Goal: Task Accomplishment & Management: Manage account settings

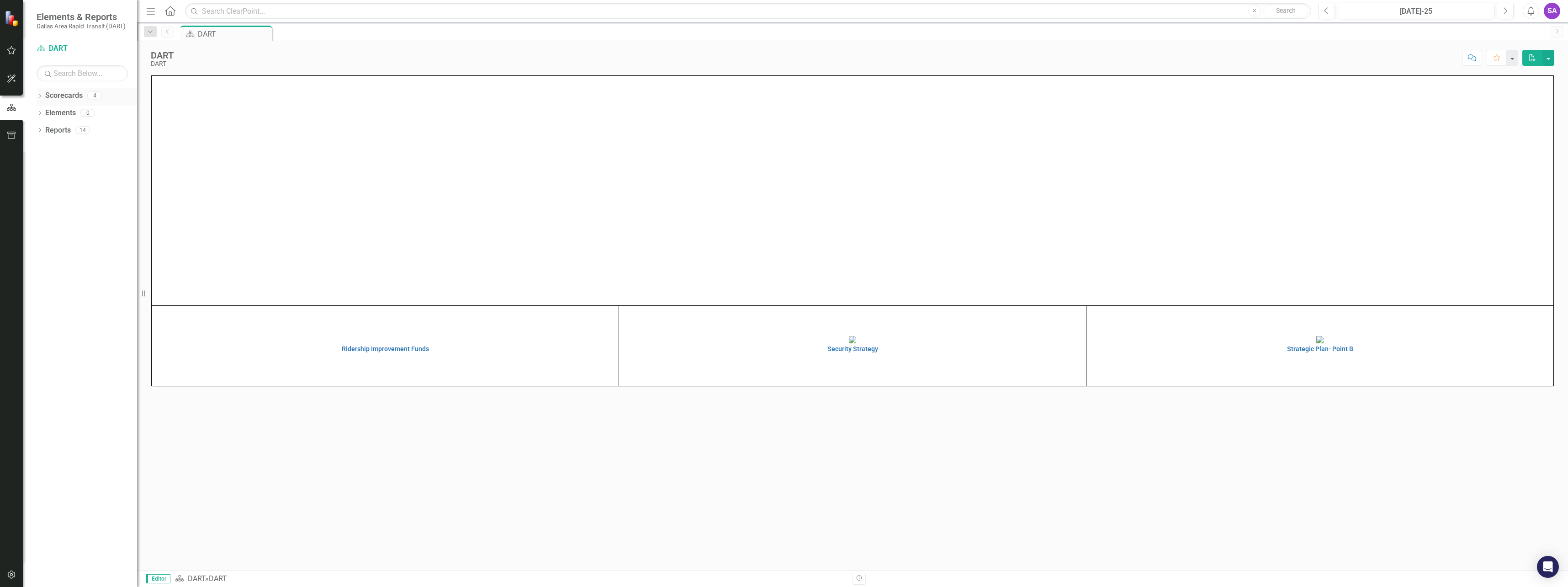
click at [40, 96] on icon "Dropdown" at bounding box center [40, 96] width 6 height 5
click at [44, 112] on icon "Dropdown" at bounding box center [44, 113] width 6 height 6
click at [72, 163] on link "Supporting Projects" at bounding box center [98, 164] width 77 height 10
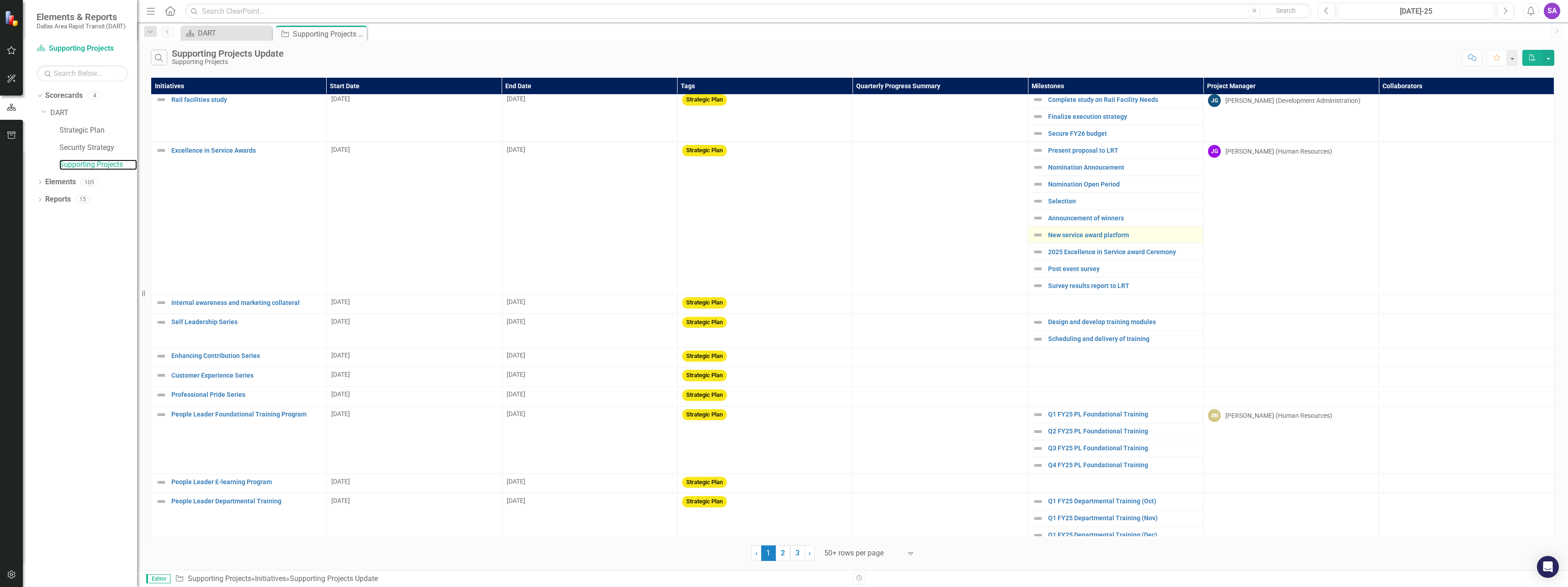
scroll to position [464, 0]
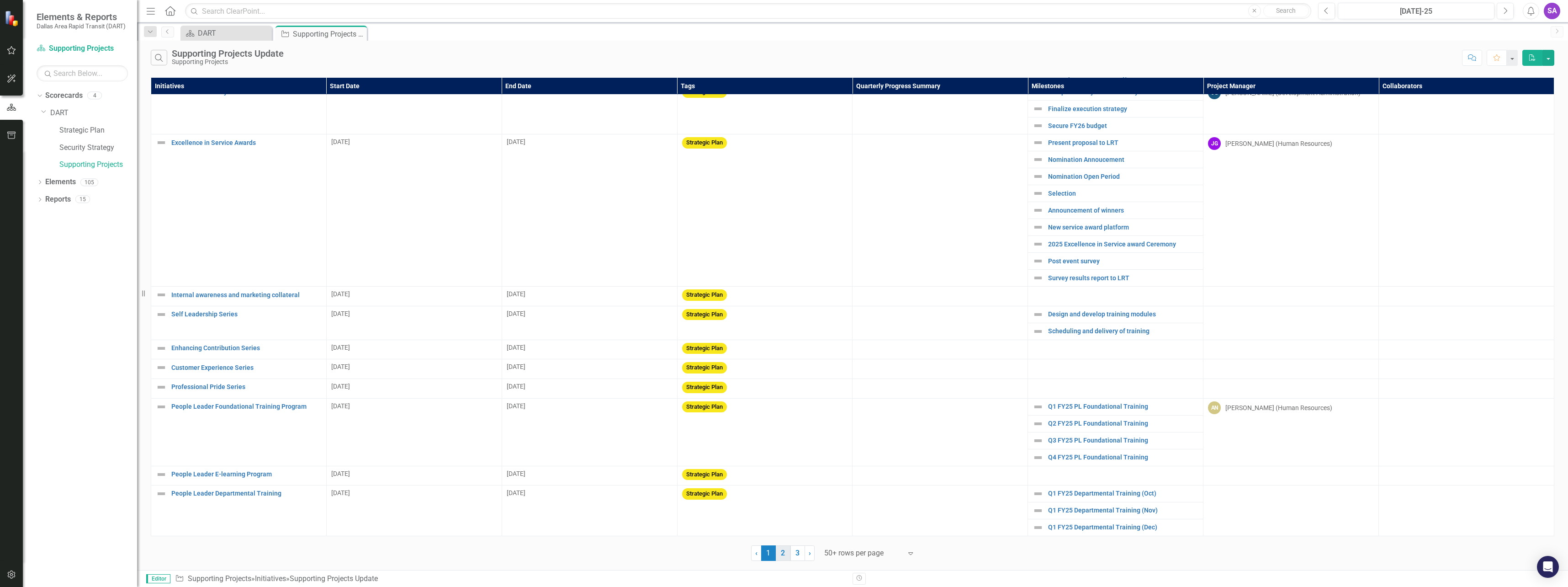
click at [786, 555] on link "2" at bounding box center [783, 553] width 15 height 16
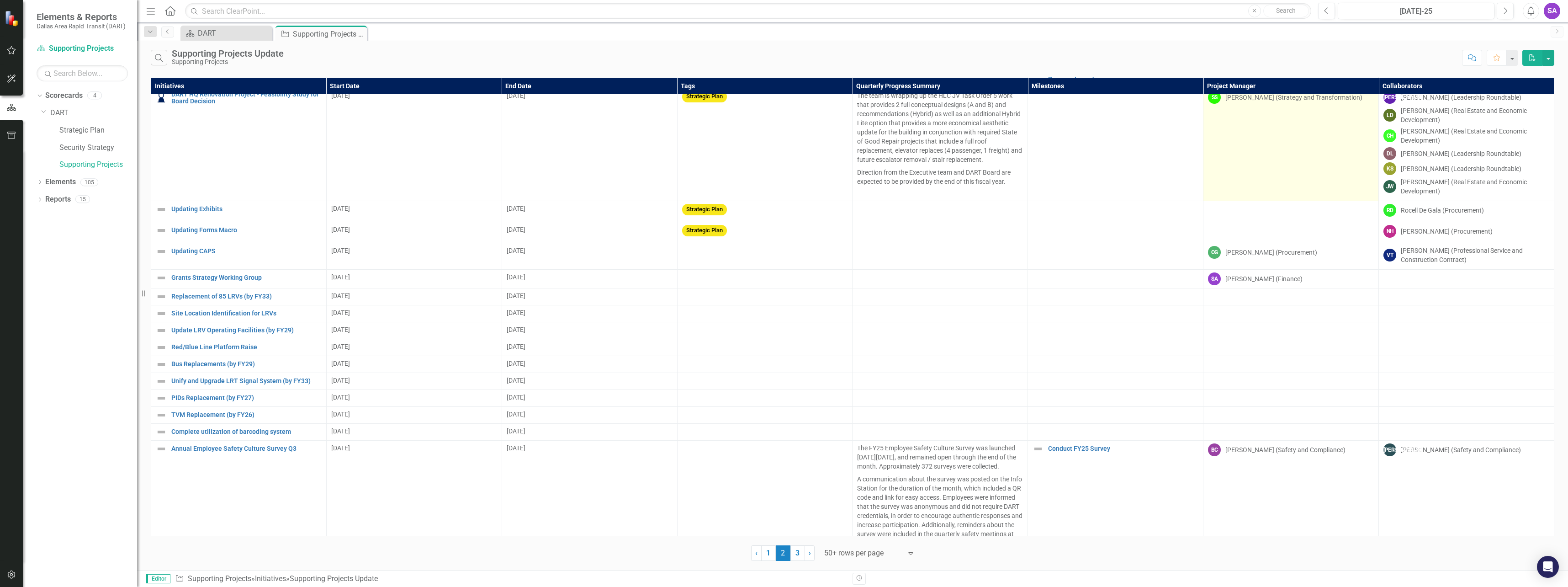
scroll to position [0, 0]
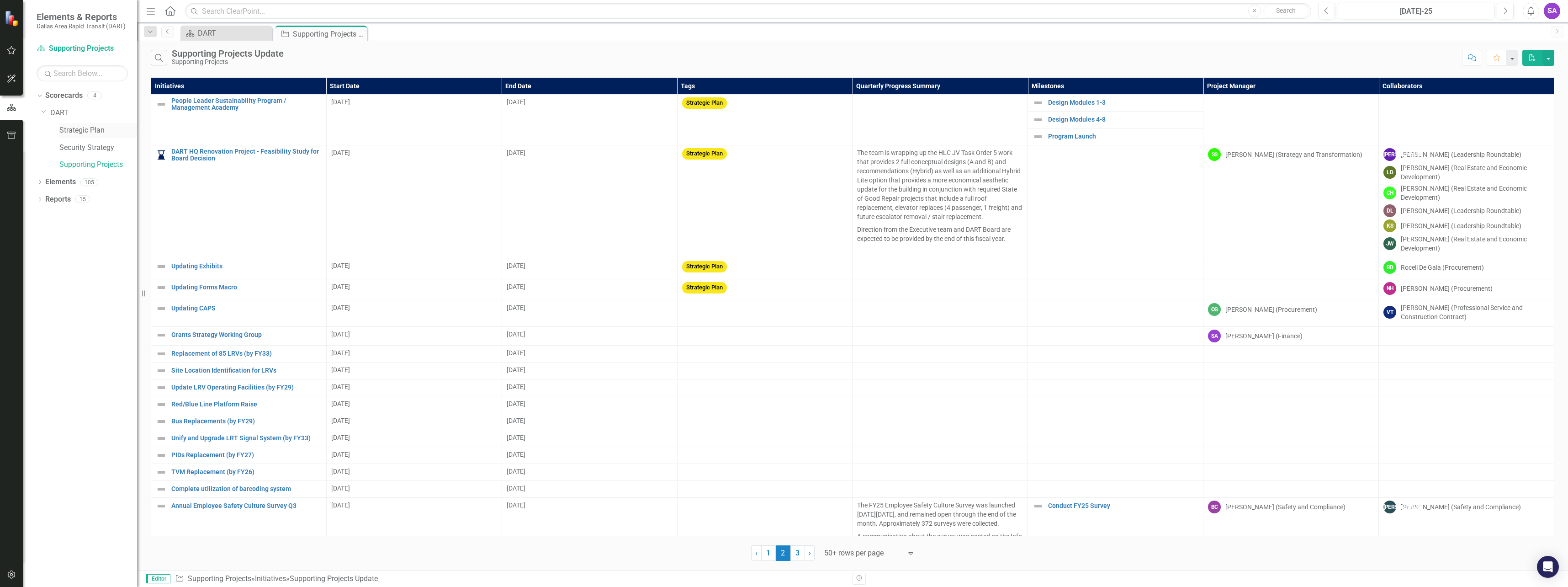
click at [93, 132] on link "Strategic Plan" at bounding box center [98, 130] width 77 height 10
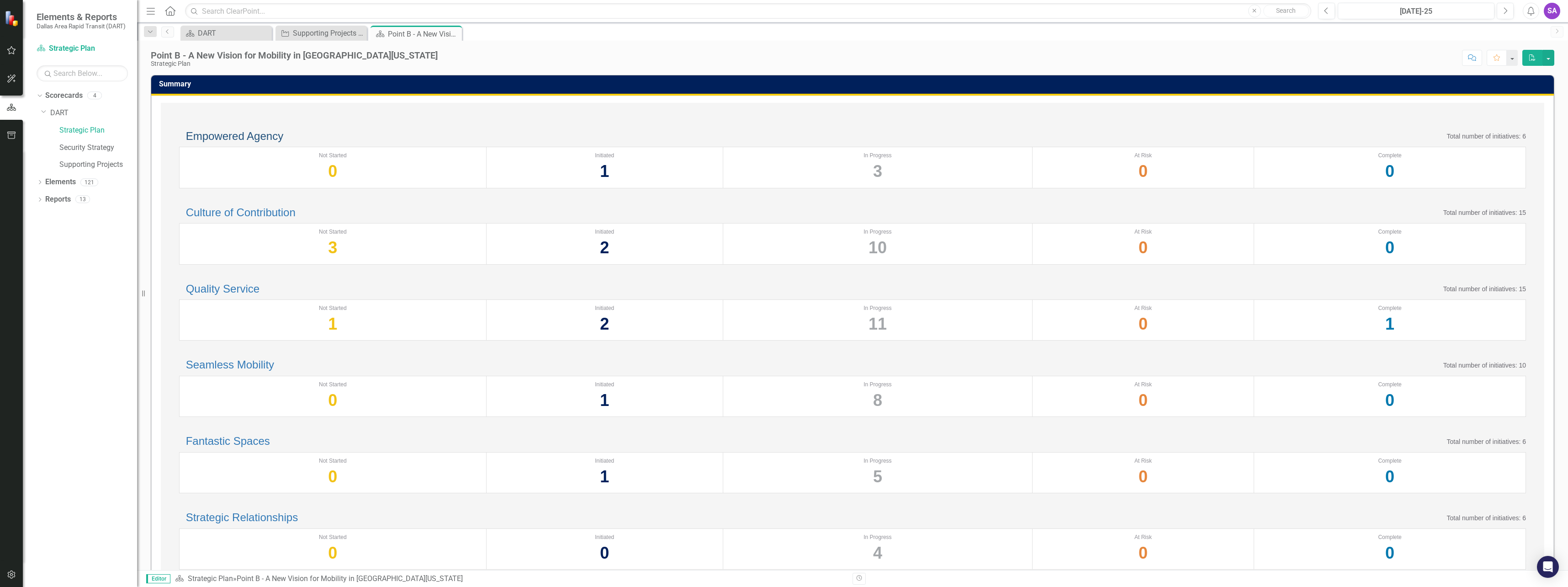
click at [280, 142] on link "Empowered Agency" at bounding box center [235, 136] width 98 height 12
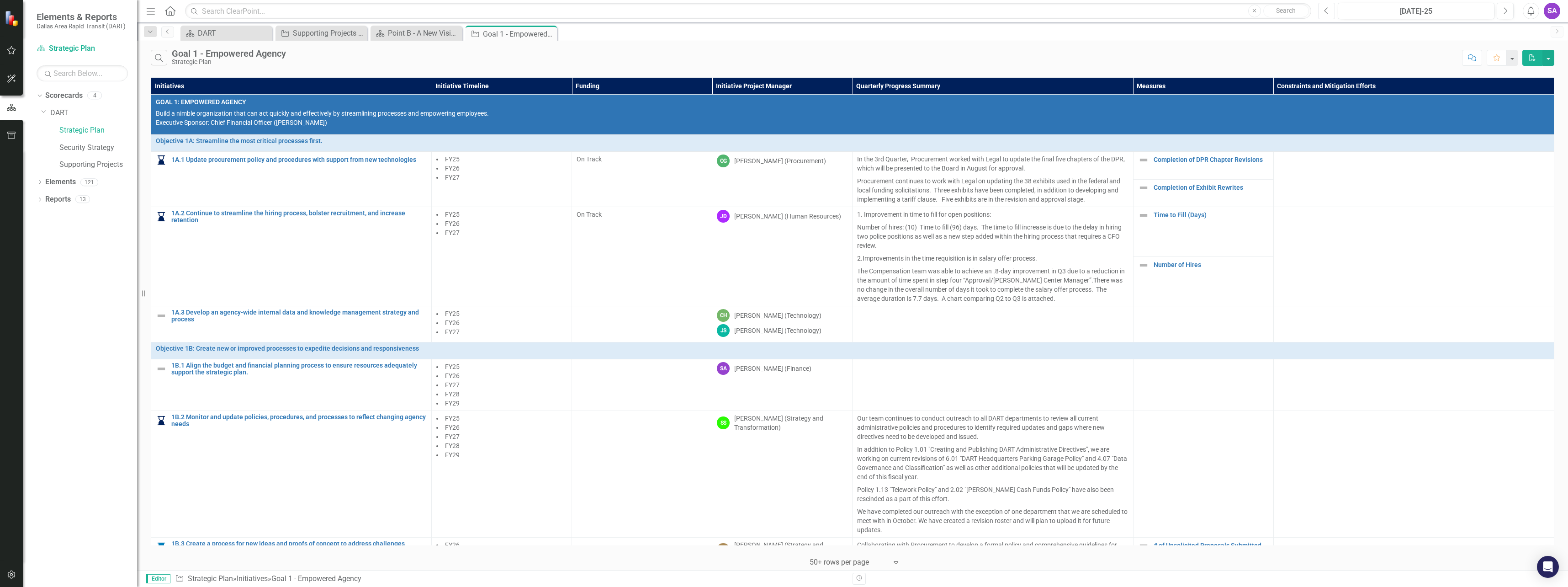
click at [1330, 12] on button "Previous" at bounding box center [1326, 11] width 17 height 17
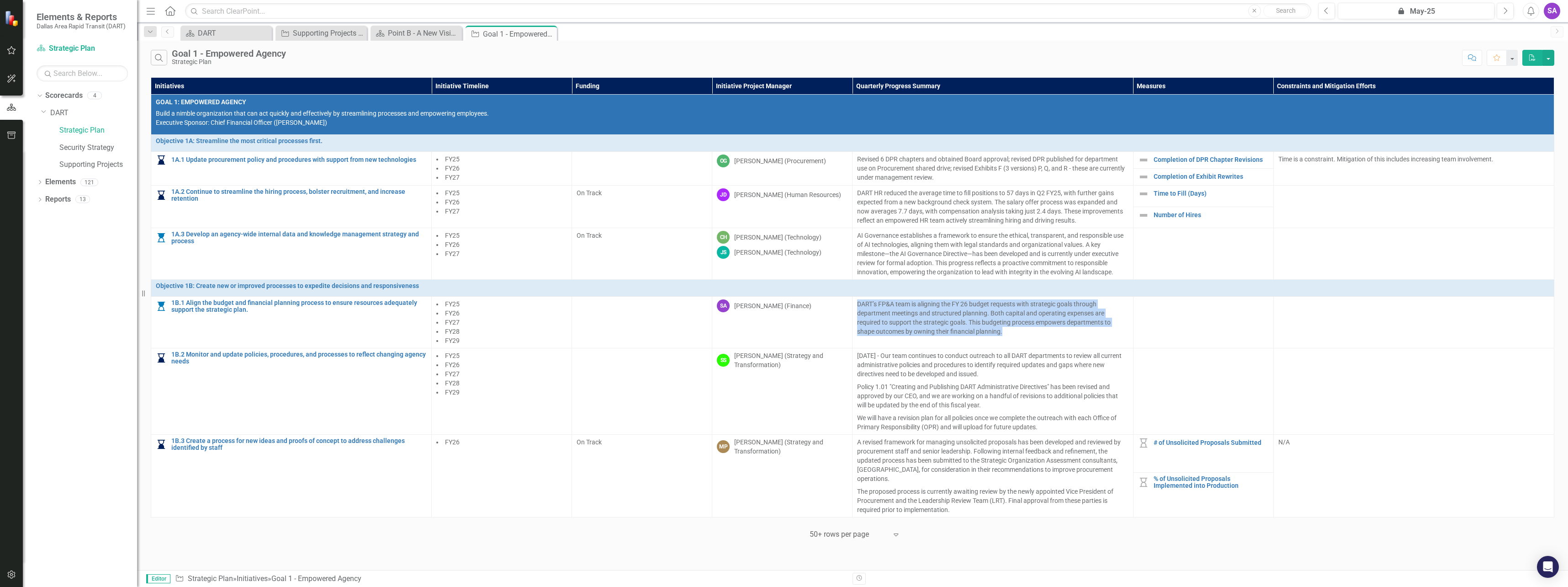
drag, startPoint x: 1014, startPoint y: 331, endPoint x: 857, endPoint y: 304, distance: 159.3
click at [857, 304] on td "DART’s FP&A team is aligning the FY 26 budget requests with strategic goals thr…" at bounding box center [993, 323] width 280 height 52
drag, startPoint x: 857, startPoint y: 304, endPoint x: 925, endPoint y: 329, distance: 72.4
copy p "DART’s FP&A team is aligning the FY 26 budget requests with strategic goals thr…"
click at [1503, 14] on icon "Next" at bounding box center [1505, 10] width 5 height 8
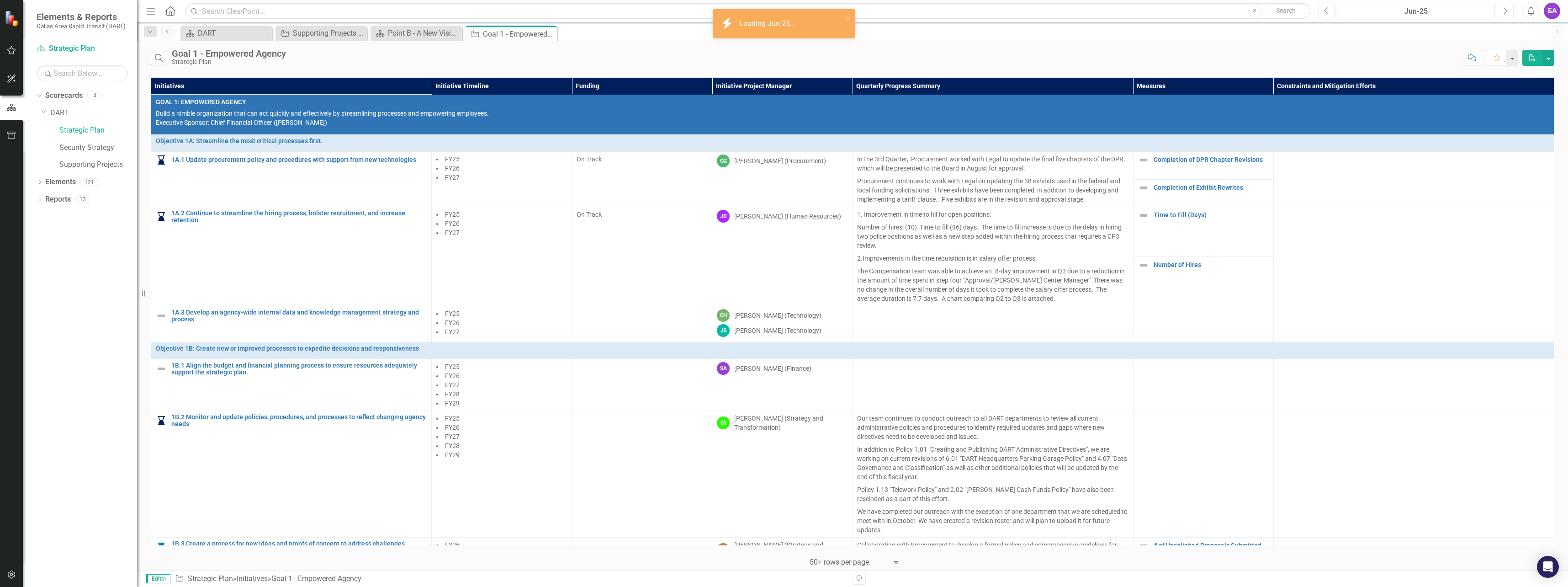
click at [1503, 14] on icon "Next" at bounding box center [1505, 10] width 5 height 8
click at [1503, 14] on button "Next" at bounding box center [1505, 11] width 17 height 17
click at [1327, 14] on icon "Previous" at bounding box center [1326, 10] width 5 height 8
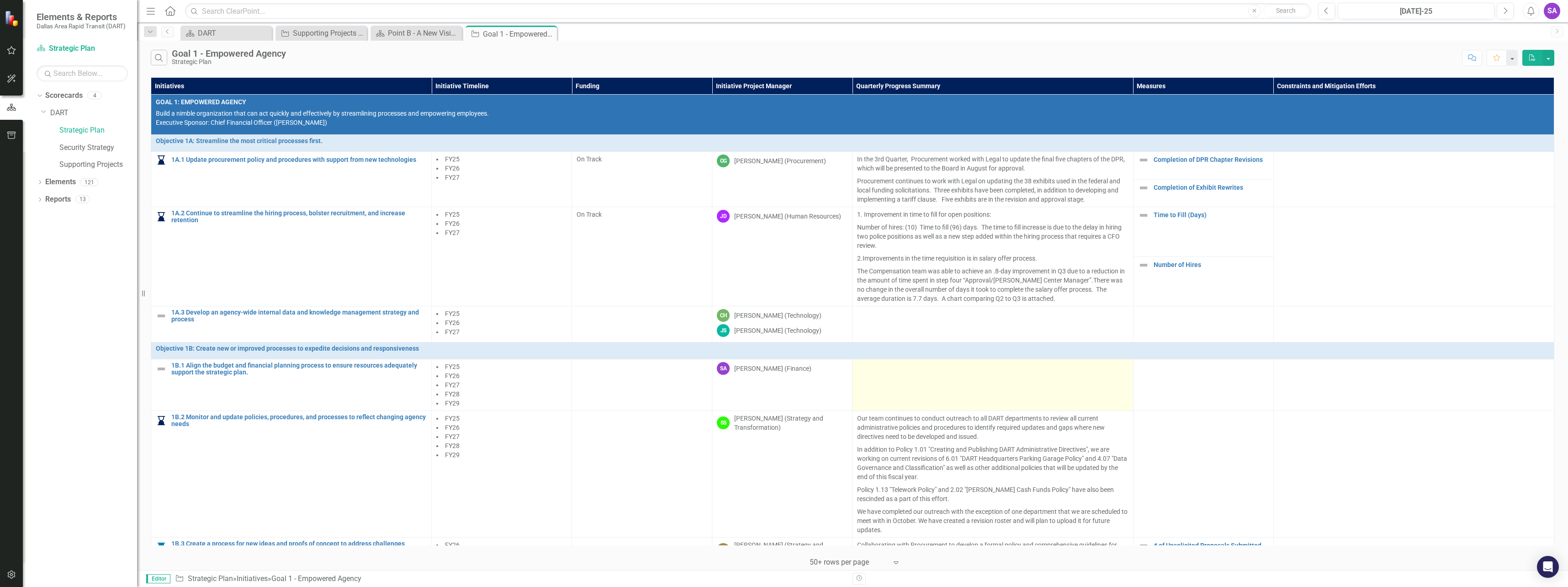
click at [958, 390] on td at bounding box center [993, 385] width 280 height 52
click at [928, 385] on td at bounding box center [993, 385] width 280 height 52
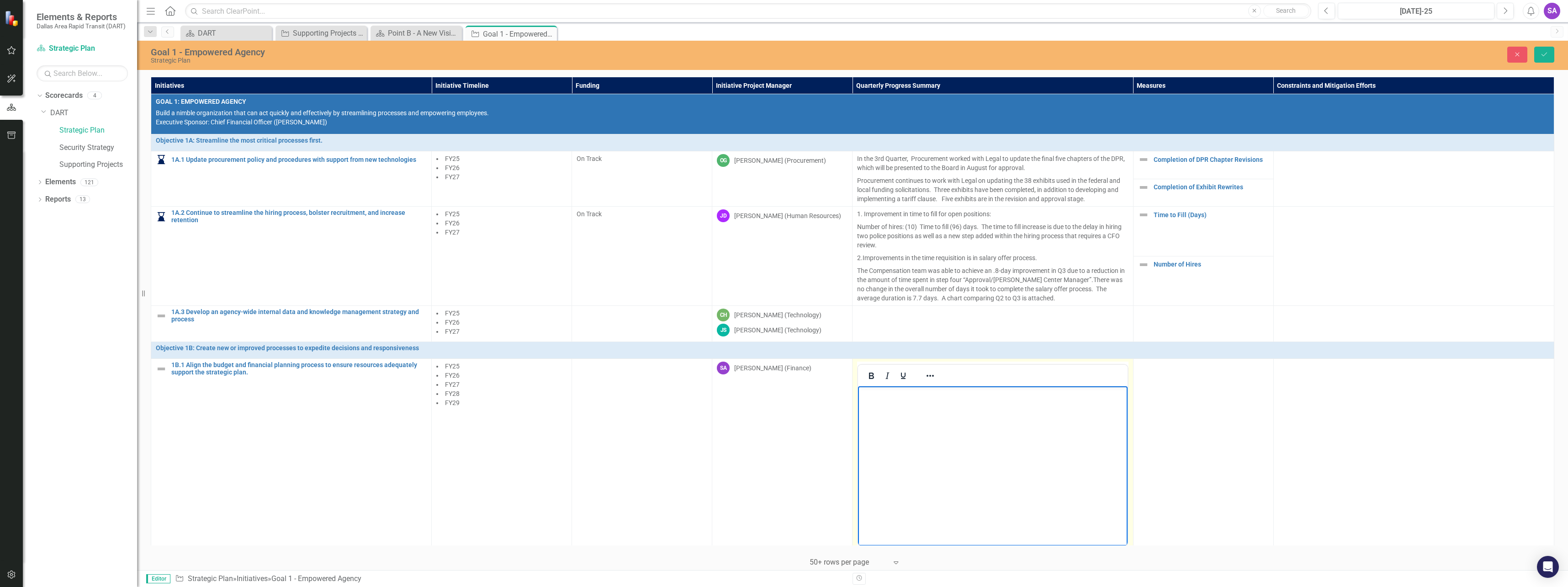
click at [924, 416] on body "Rich Text Area. Press ALT-0 for help." at bounding box center [992, 455] width 269 height 138
click at [1116, 425] on p "DART’s FP&A team is aligning the FY 26 budget requests with strategic goals thr…" at bounding box center [992, 411] width 265 height 44
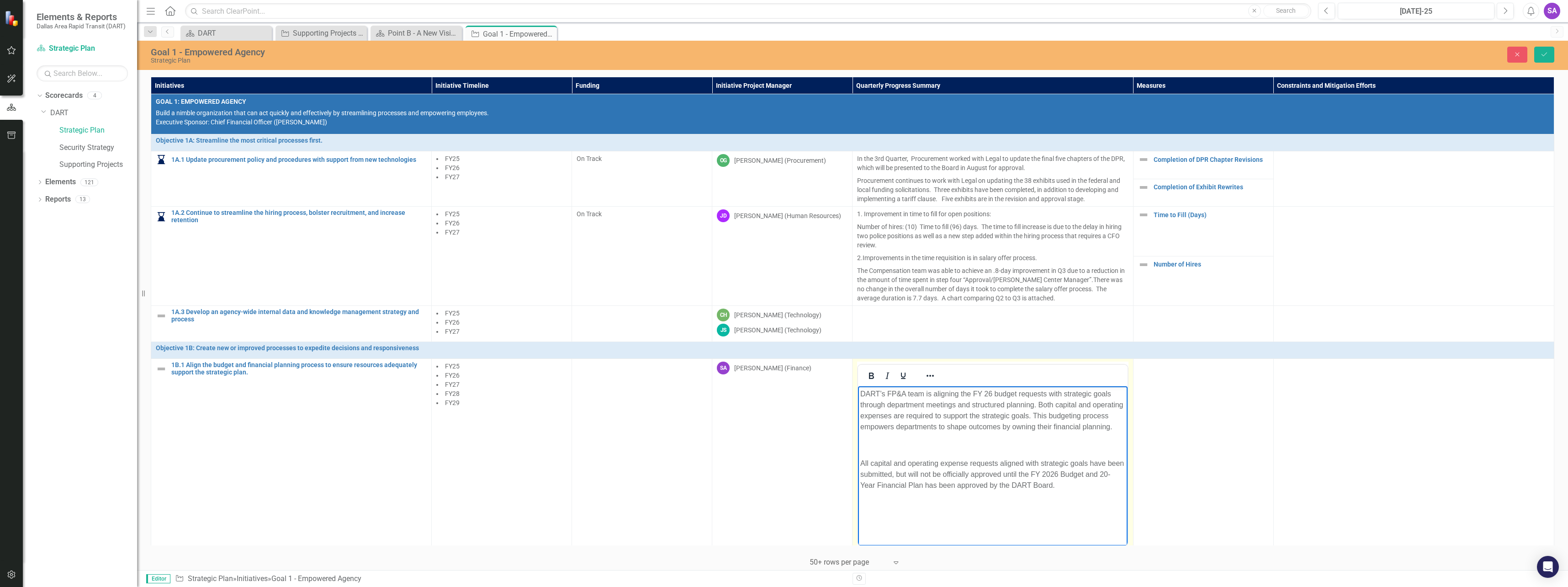
click at [872, 463] on p "All capital and operating expense requests aligned with strategic goals have be…" at bounding box center [992, 474] width 265 height 33
click at [1083, 486] on p "All FY 2026 capital and operating expense requests aligned with strategic goals…" at bounding box center [992, 474] width 265 height 33
click at [905, 508] on p "All FY 2026 capital and operating expense requests aligned with strategic goals…" at bounding box center [992, 485] width 265 height 54
click at [1093, 509] on p "All FY 2026 capital and operating expense requests aligned with strategic goals…" at bounding box center [992, 485] width 265 height 54
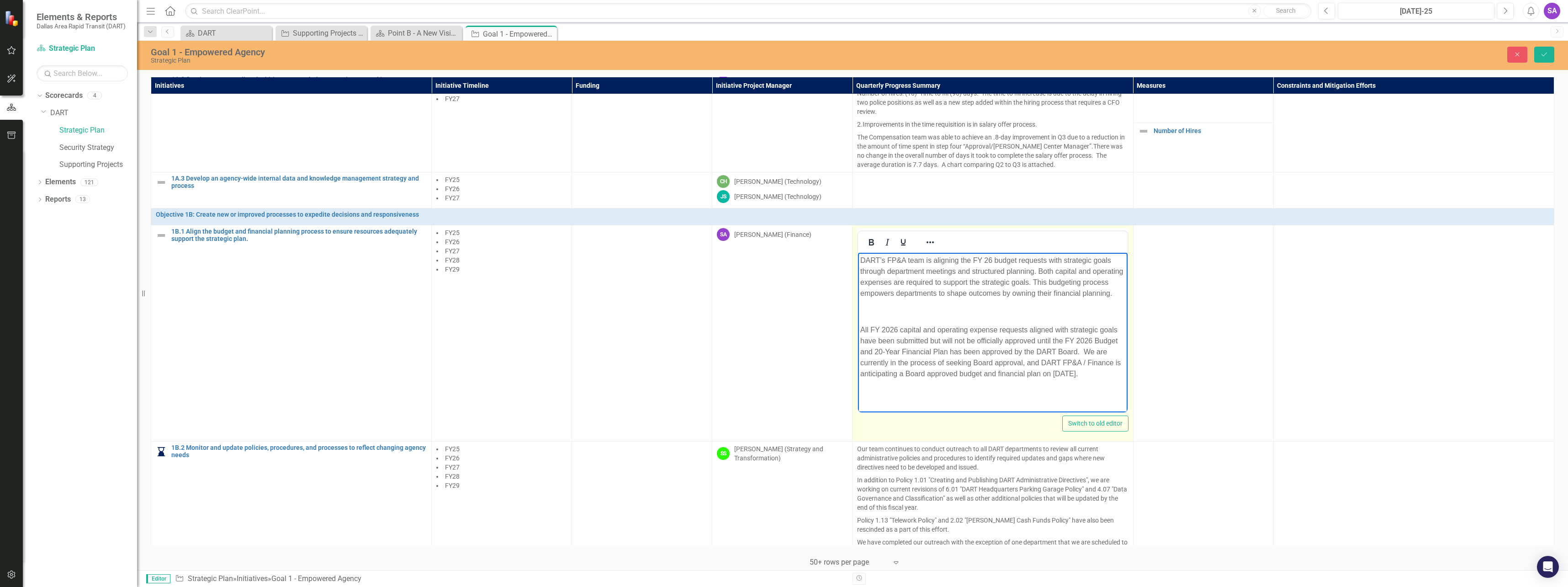
scroll to position [206, 0]
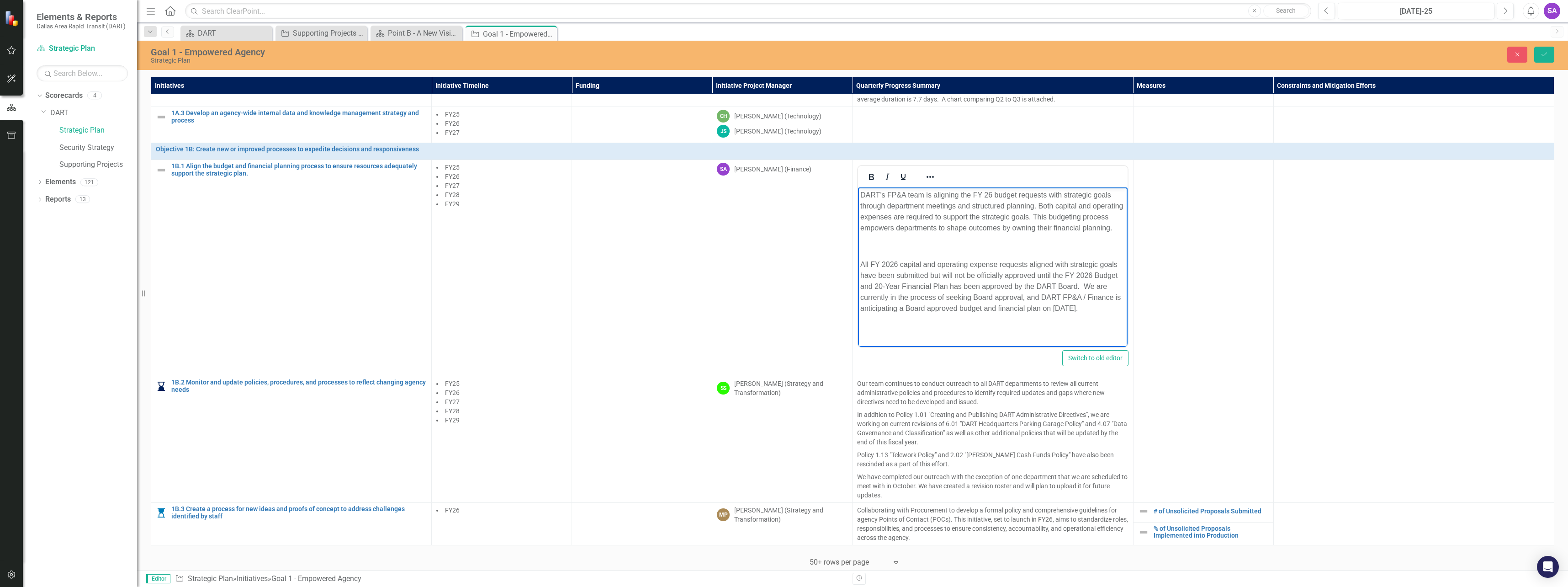
click at [1167, 331] on td at bounding box center [1204, 268] width 140 height 216
click at [1204, 321] on td at bounding box center [1204, 268] width 140 height 216
drag, startPoint x: 1087, startPoint y: 309, endPoint x: 859, endPoint y: 191, distance: 256.7
click at [859, 191] on body "DART’s FP&A team is aligning the FY 26 budget requests with strategic goals thr…" at bounding box center [992, 256] width 269 height 138
copy body "DART’s FP&A team is aligning the FY 26 budget requests with strategic goals thr…"
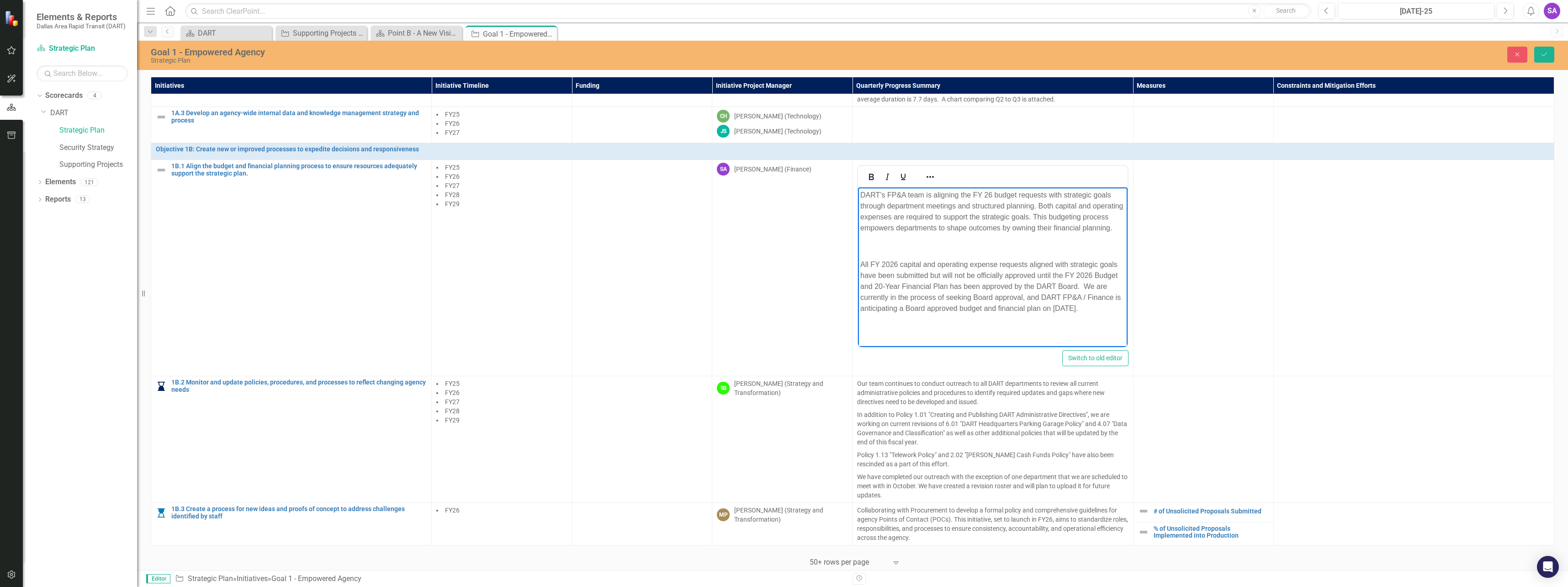
click at [1197, 339] on td at bounding box center [1204, 268] width 140 height 216
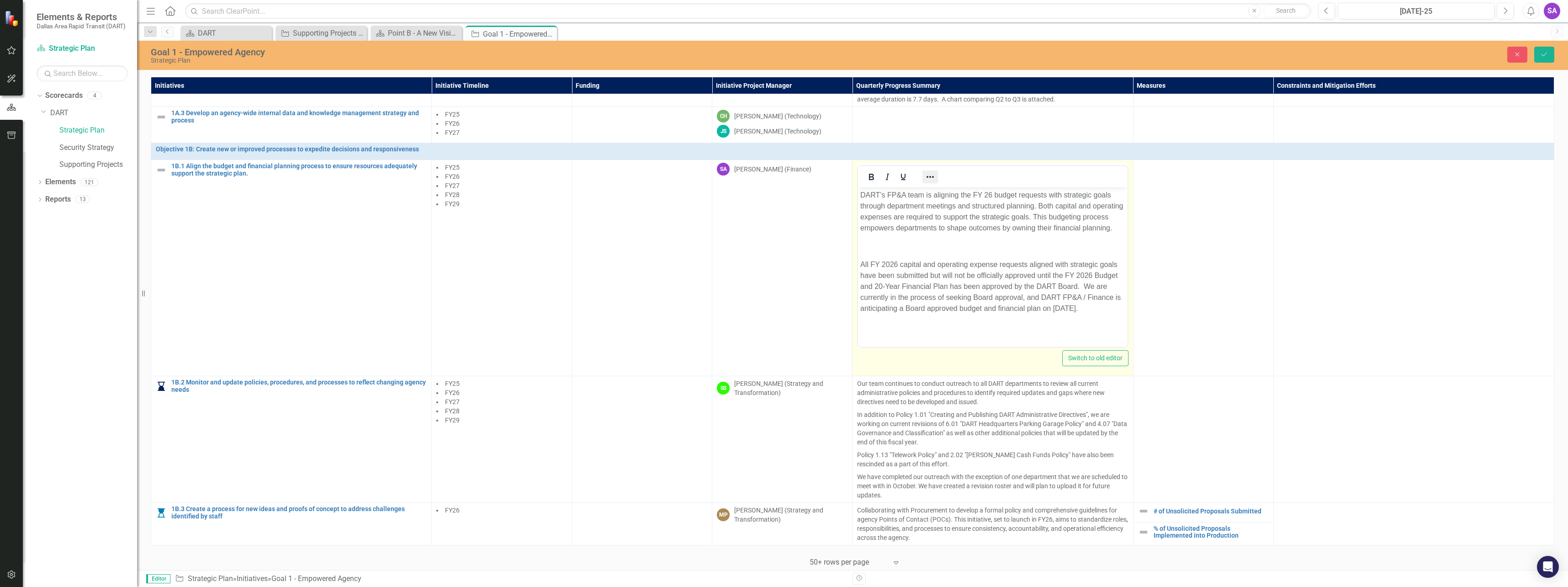
click at [932, 172] on icon "Reveal or hide additional toolbar items" at bounding box center [931, 177] width 11 height 11
click at [1195, 309] on td at bounding box center [1204, 268] width 140 height 216
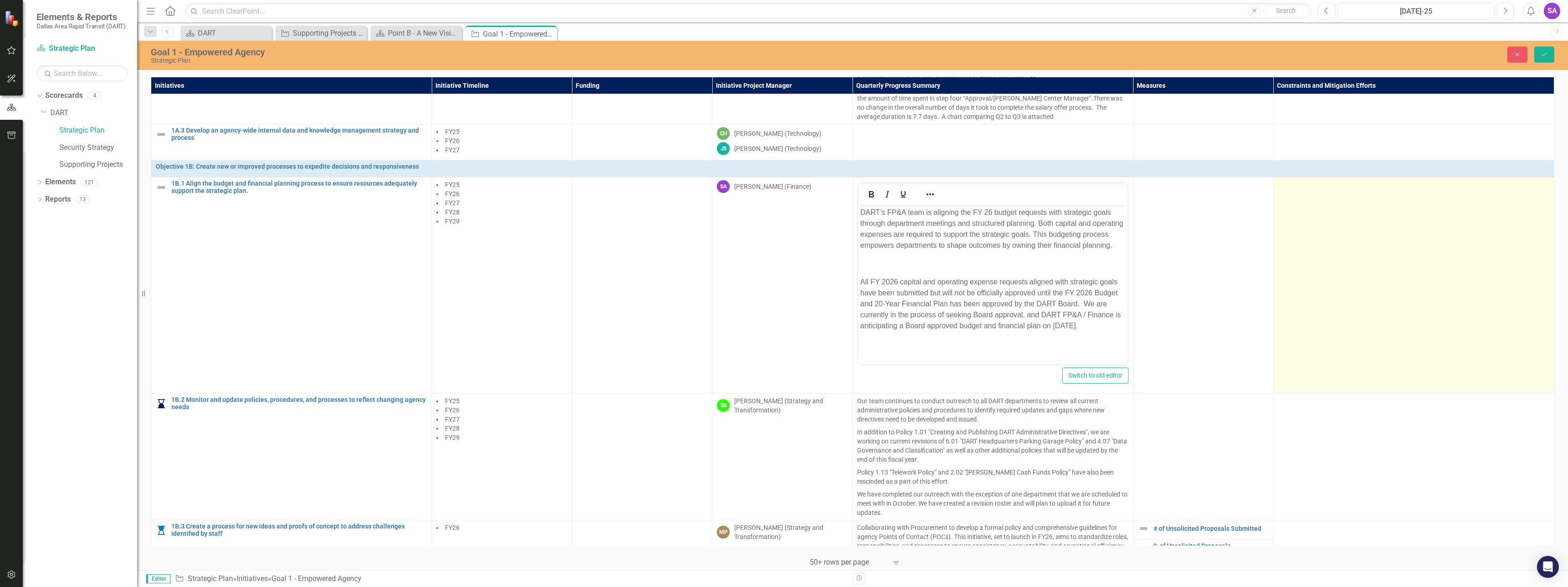
scroll to position [160, 0]
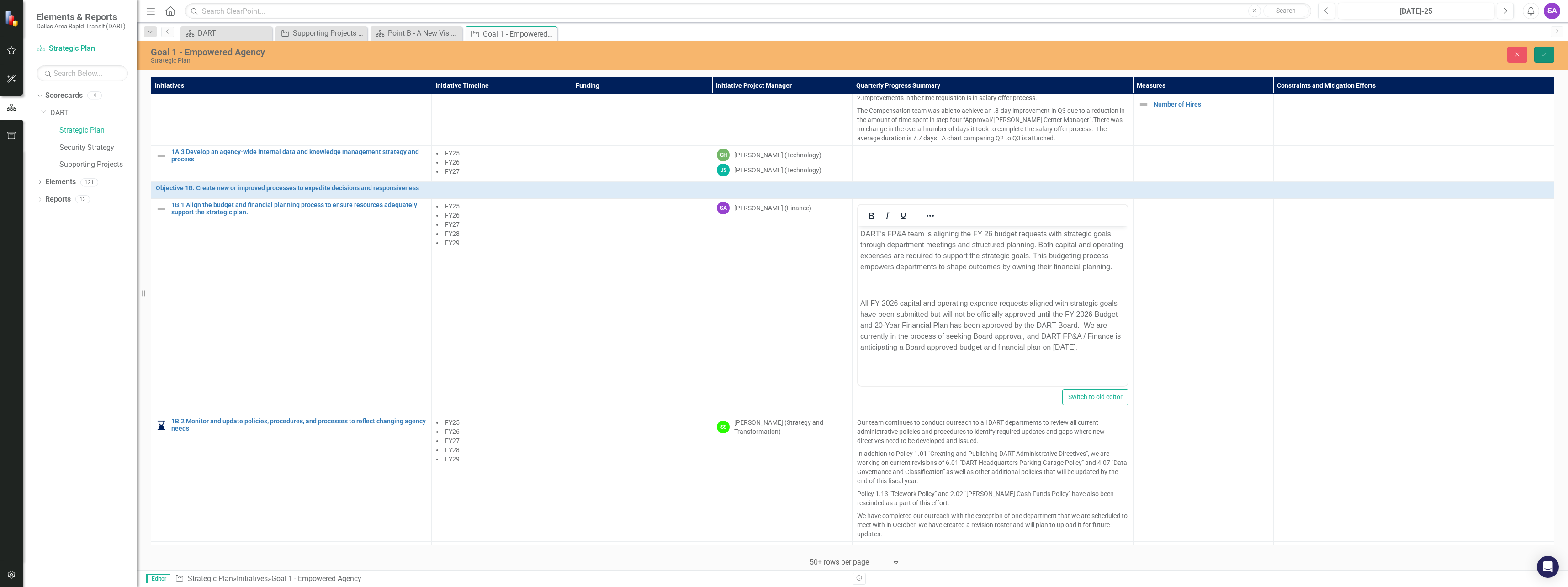
click at [1546, 54] on icon "Save" at bounding box center [1544, 54] width 8 height 6
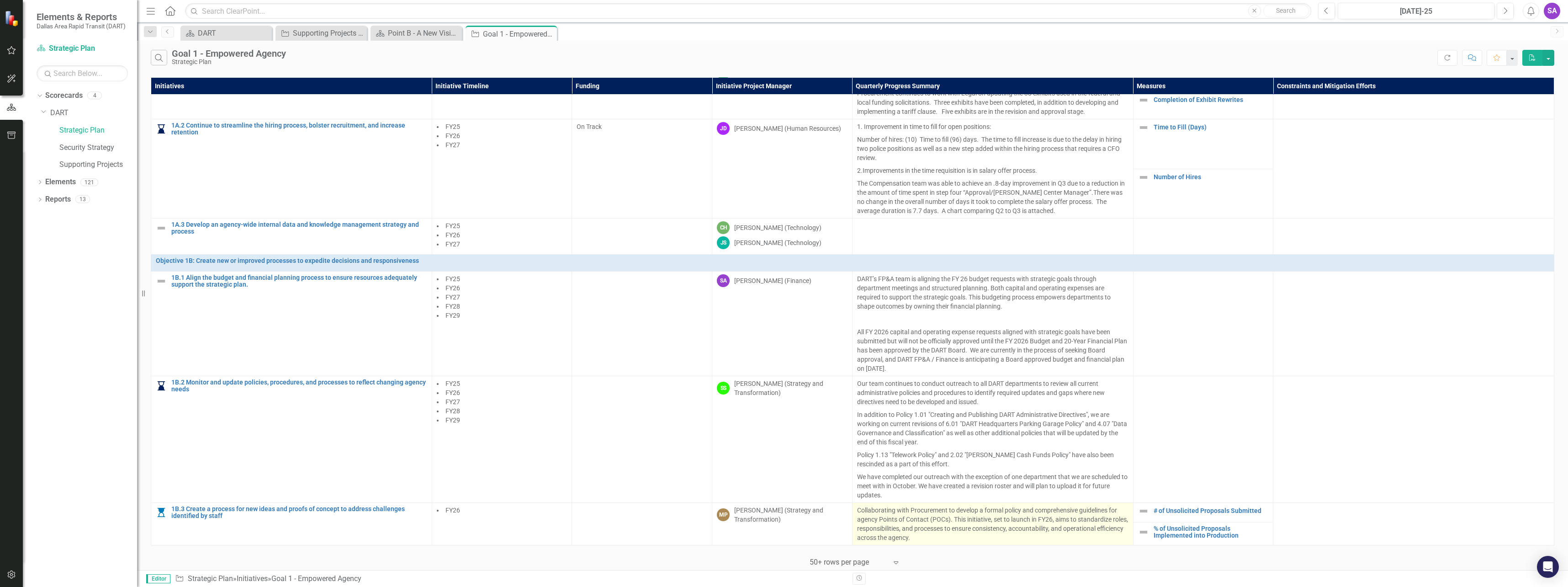
scroll to position [0, 0]
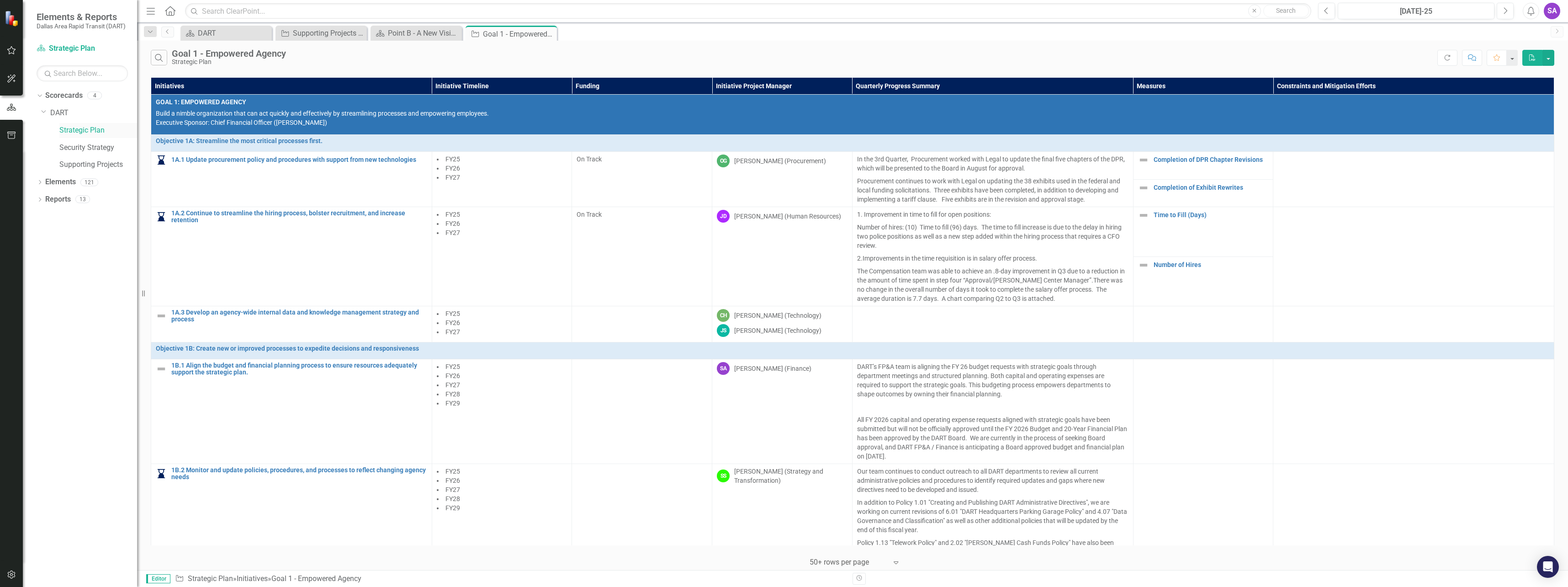
click at [89, 131] on link "Strategic Plan" at bounding box center [98, 130] width 77 height 10
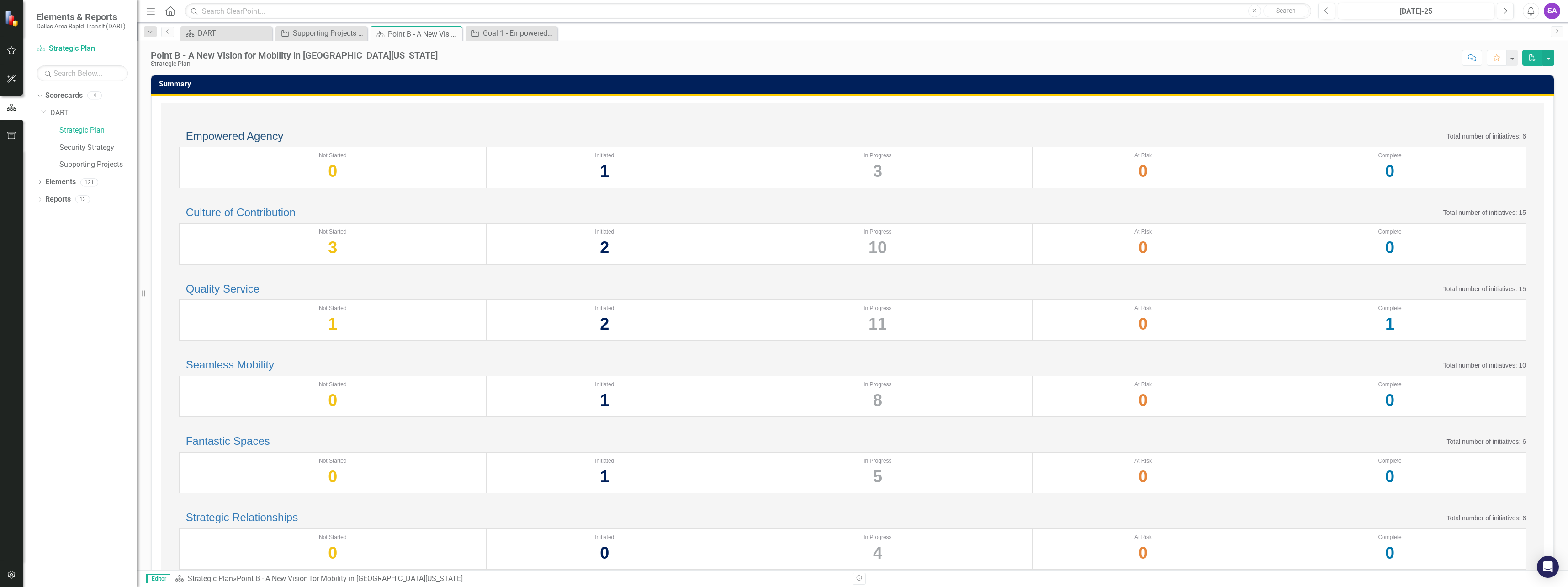
click at [251, 142] on link "Empowered Agency" at bounding box center [235, 136] width 98 height 12
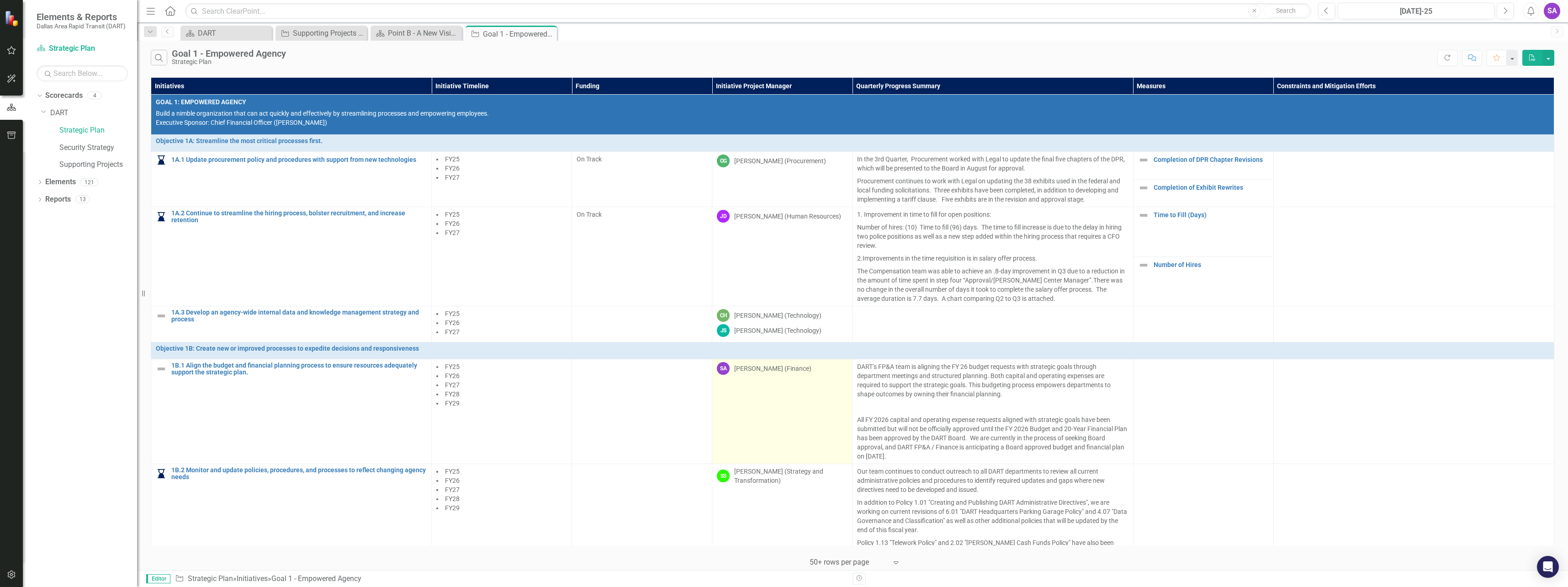
click at [763, 369] on div "[PERSON_NAME] (Finance)" at bounding box center [773, 368] width 77 height 9
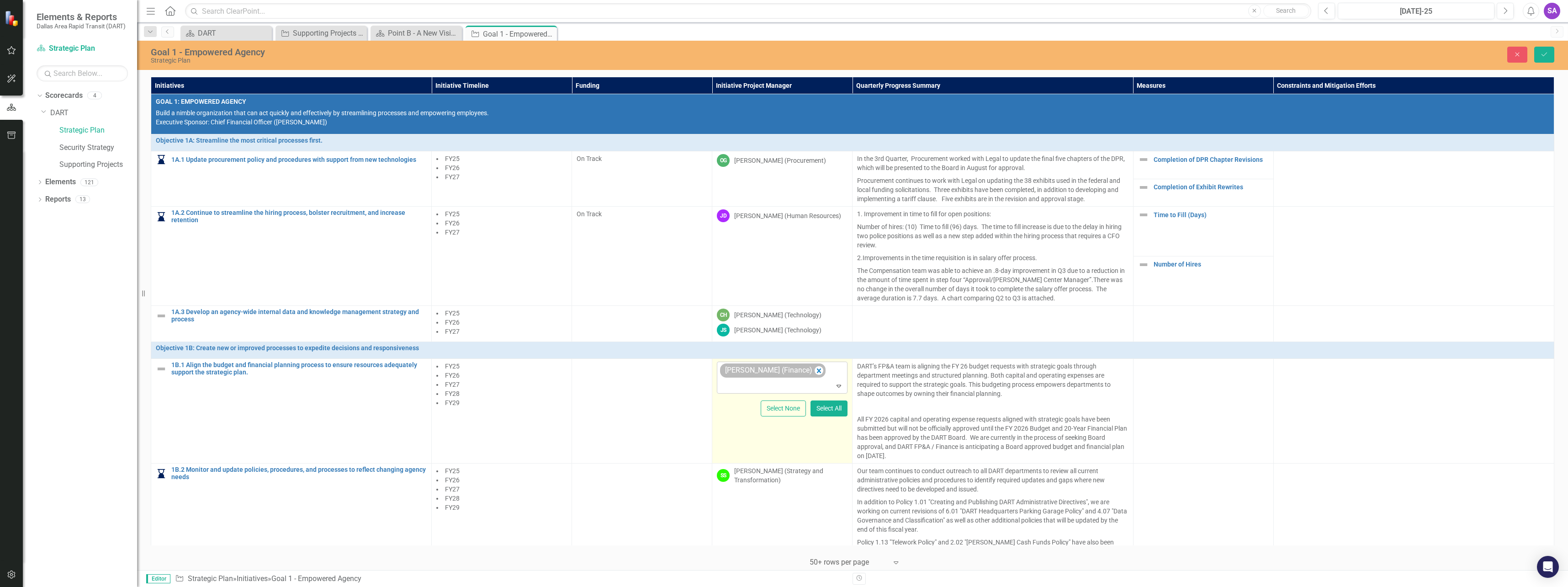
drag, startPoint x: 763, startPoint y: 369, endPoint x: 768, endPoint y: 372, distance: 5.8
click at [768, 372] on div "[PERSON_NAME] (Finance)" at bounding box center [767, 370] width 91 height 13
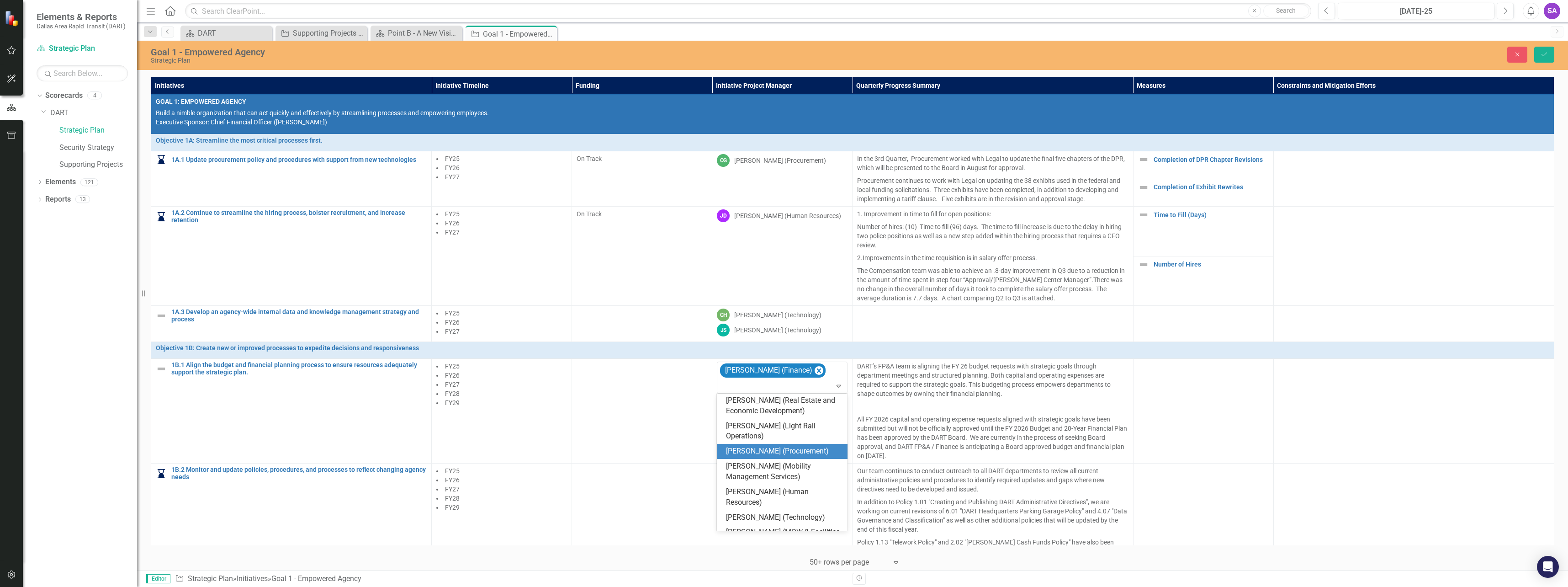
scroll to position [686, 0]
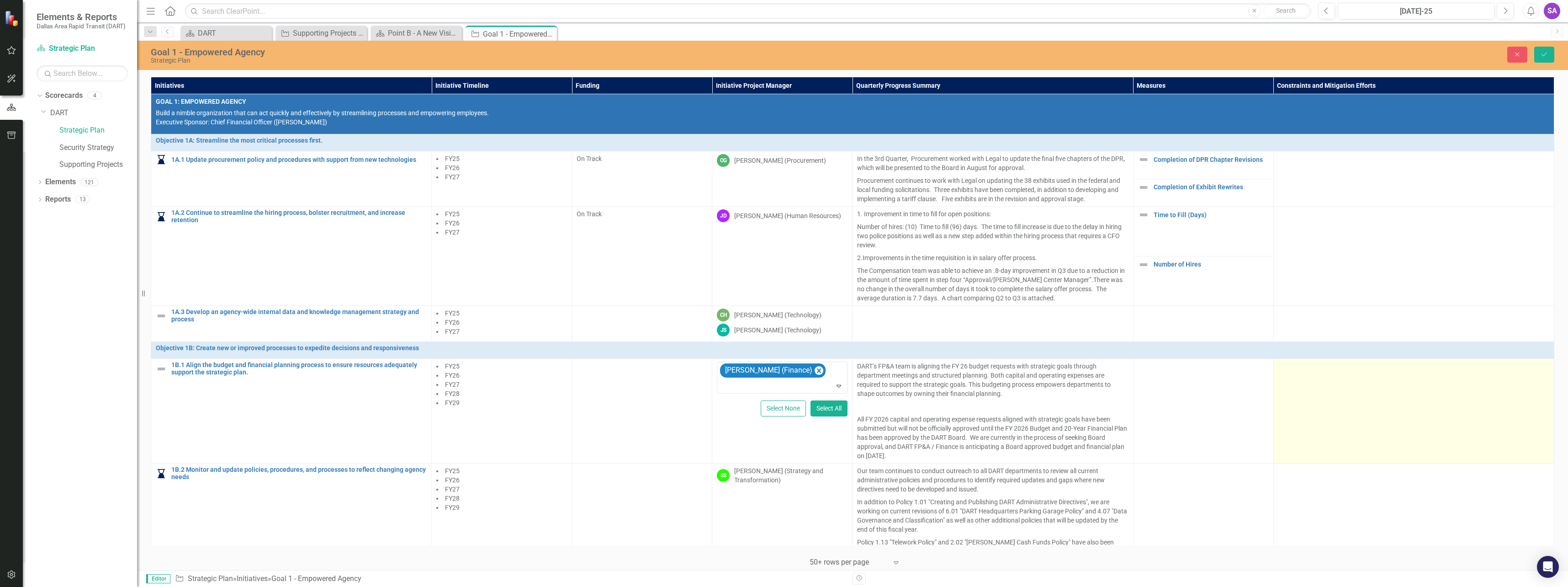
click at [1448, 401] on td at bounding box center [1414, 411] width 280 height 104
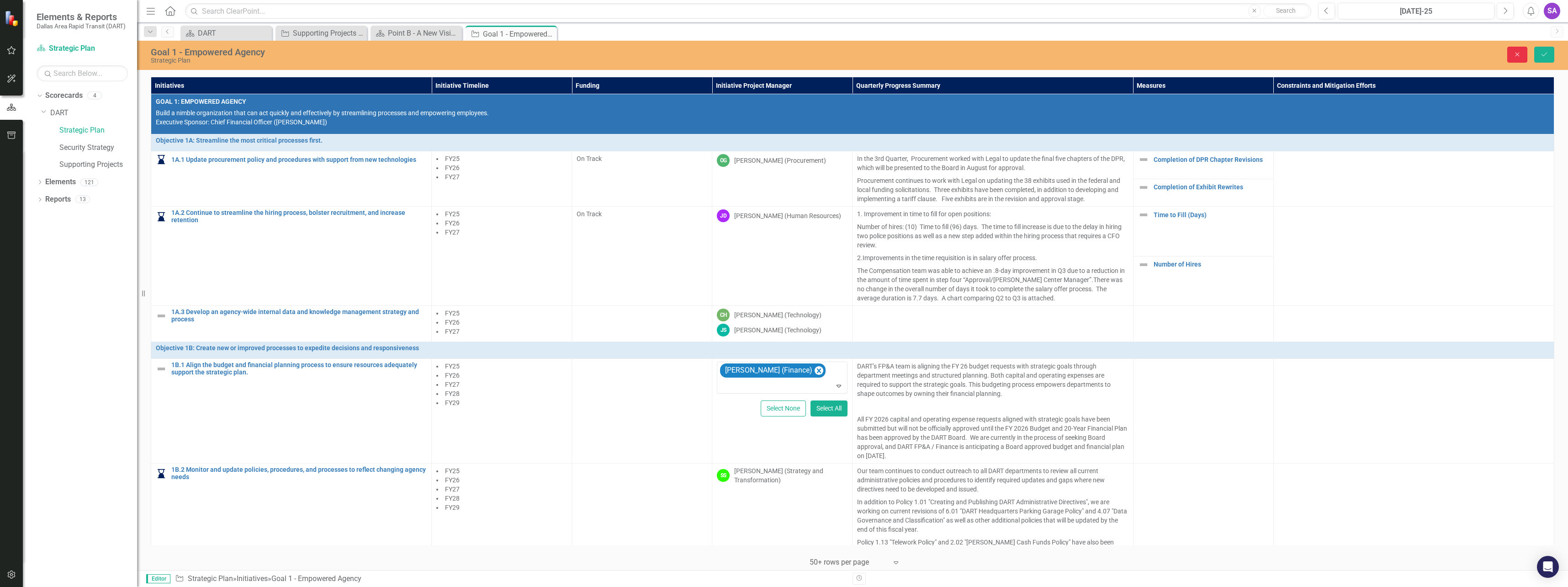
click at [1515, 55] on icon "Close" at bounding box center [1517, 54] width 8 height 6
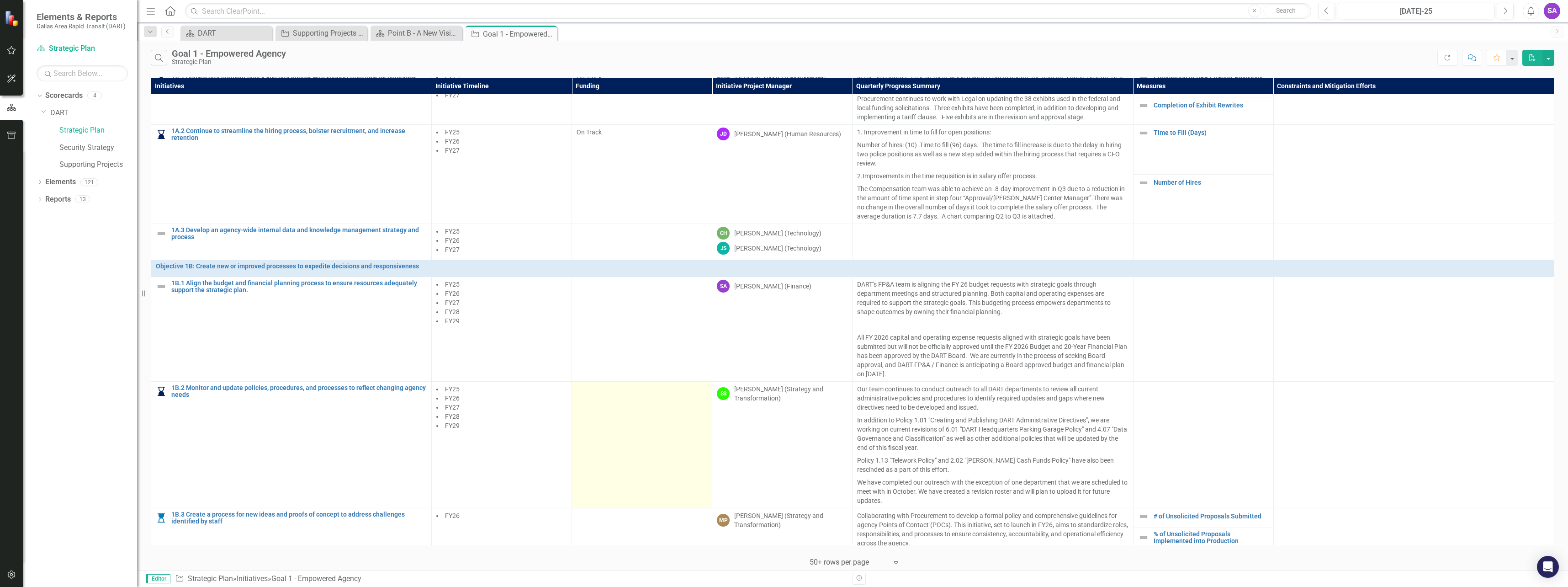
scroll to position [95, 0]
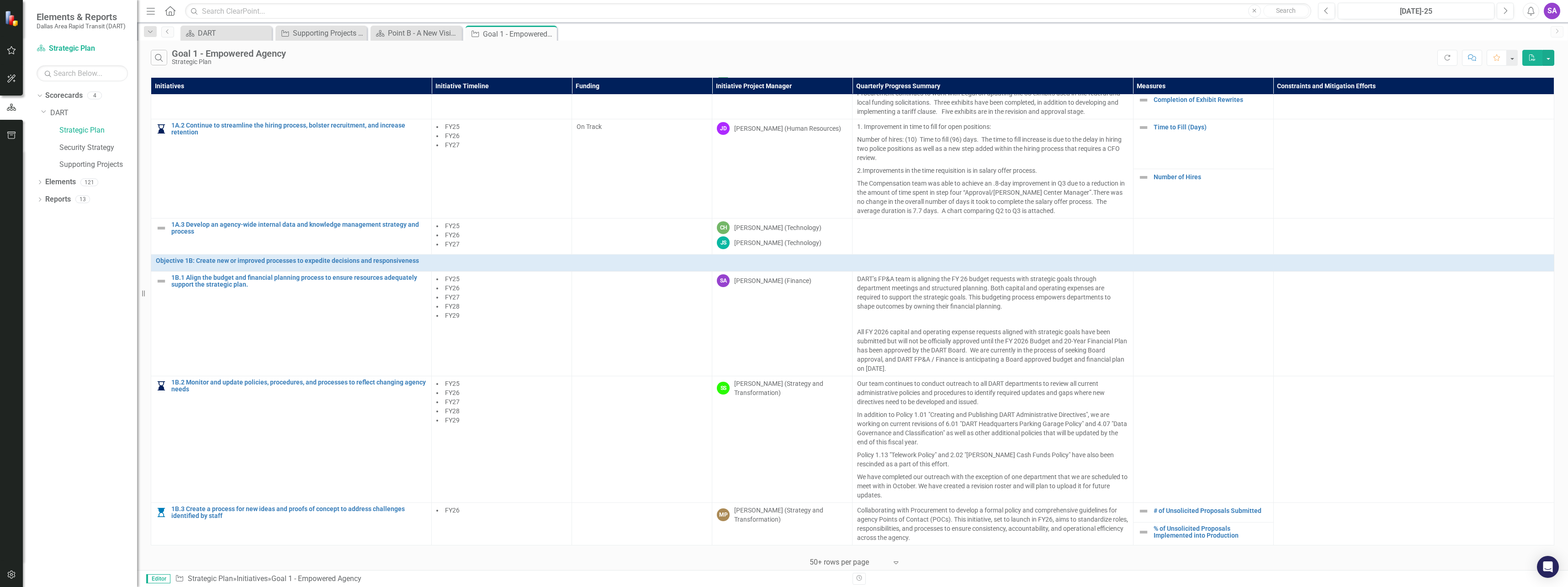
click at [1280, 574] on div "Revision History" at bounding box center [1560, 579] width 1413 height 12
click at [65, 46] on link "Scorecard Strategic Plan" at bounding box center [82, 48] width 91 height 10
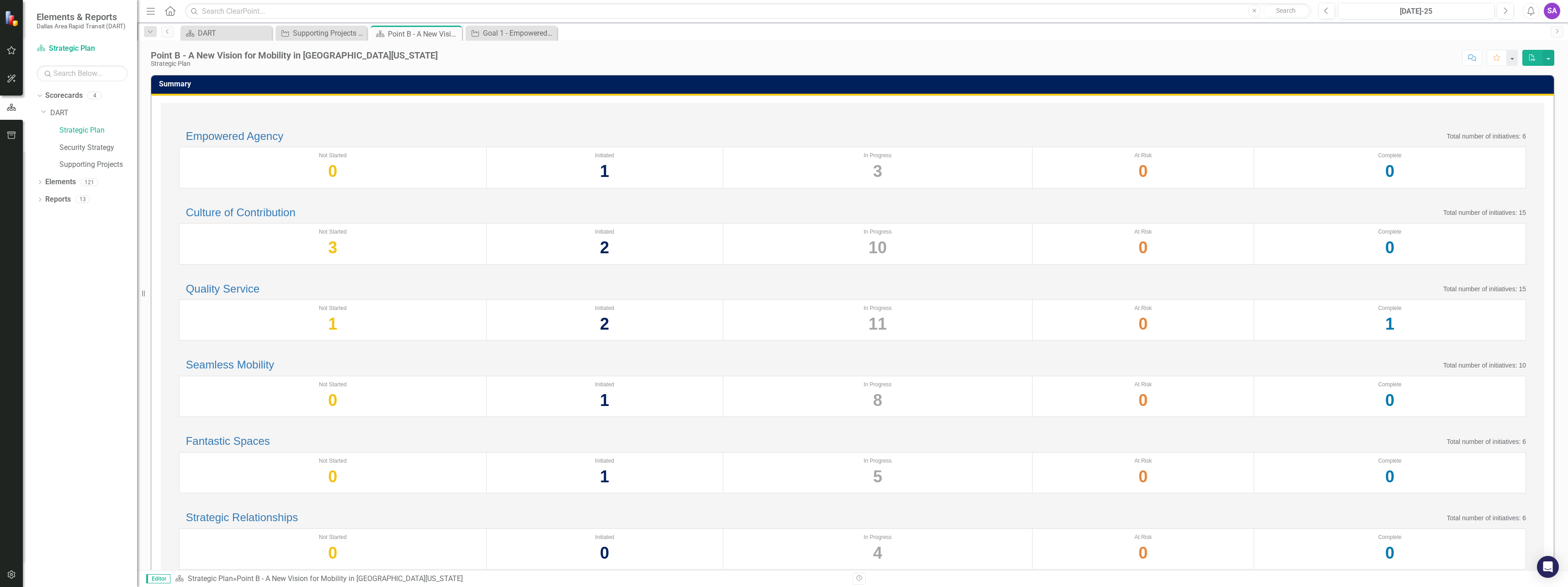
click at [72, 20] on span "Elements & Reports" at bounding box center [81, 17] width 89 height 11
click at [61, 98] on link "Scorecards" at bounding box center [64, 95] width 38 height 10
click at [45, 111] on icon "Dropdown" at bounding box center [44, 111] width 6 height 6
click at [240, 34] on div "DART" at bounding box center [228, 33] width 60 height 11
